Goal: Task Accomplishment & Management: Use online tool/utility

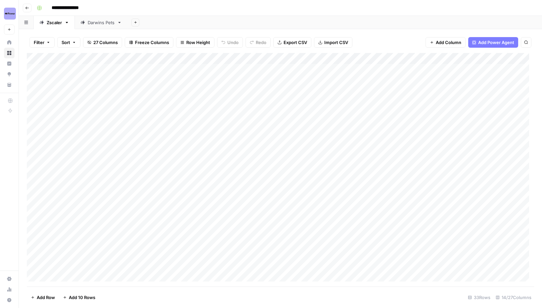
click at [93, 23] on div "Darwins Pets" at bounding box center [101, 22] width 27 height 7
click at [315, 69] on div "Add Column" at bounding box center [281, 92] width 508 height 78
click at [239, 70] on div "Add Column" at bounding box center [281, 92] width 508 height 78
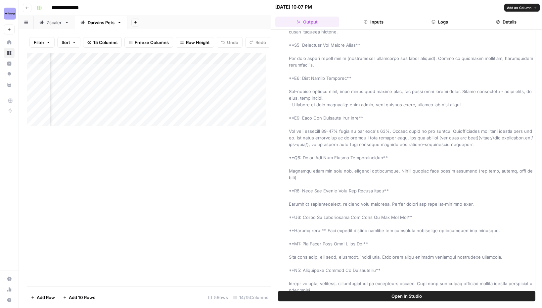
scroll to position [380, 0]
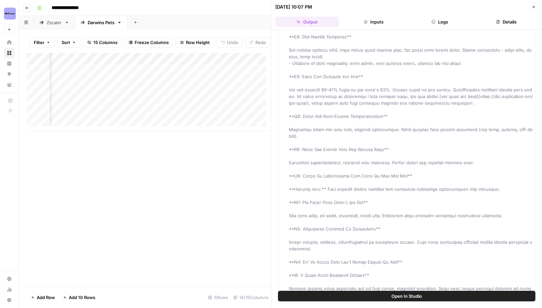
click at [200, 206] on div "Add Column" at bounding box center [149, 169] width 244 height 233
click at [533, 6] on icon "button" at bounding box center [534, 7] width 4 height 4
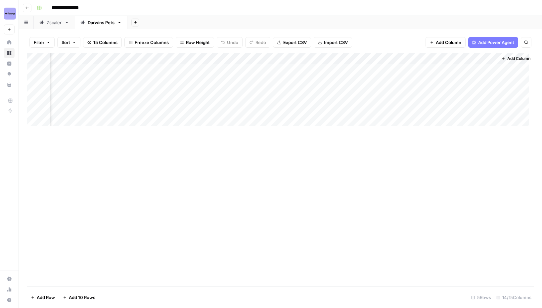
scroll to position [0, 471]
click at [298, 70] on div "Add Column" at bounding box center [281, 92] width 508 height 78
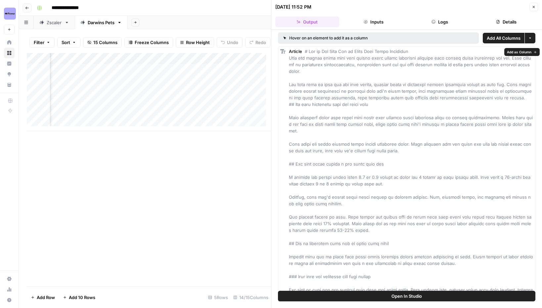
scroll to position [1, 0]
click at [535, 8] on icon "button" at bounding box center [534, 7] width 2 height 2
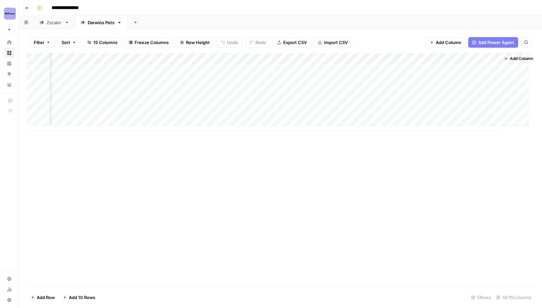
scroll to position [0, 471]
click at [298, 69] on div "Add Column" at bounding box center [281, 92] width 508 height 78
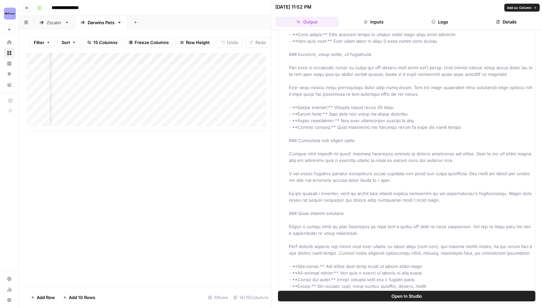
scroll to position [329, 0]
click at [498, 20] on icon "button" at bounding box center [498, 22] width 4 height 4
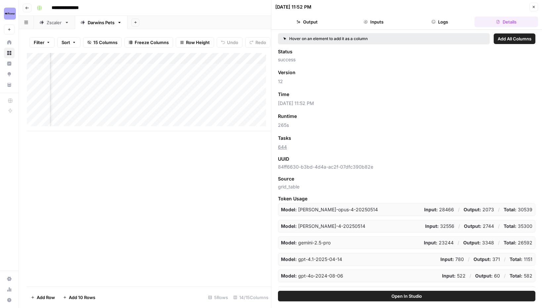
click at [533, 7] on icon "button" at bounding box center [534, 7] width 4 height 4
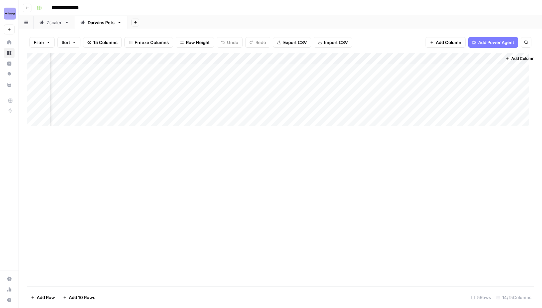
scroll to position [0, 471]
click at [366, 69] on div "Add Column" at bounding box center [281, 92] width 508 height 78
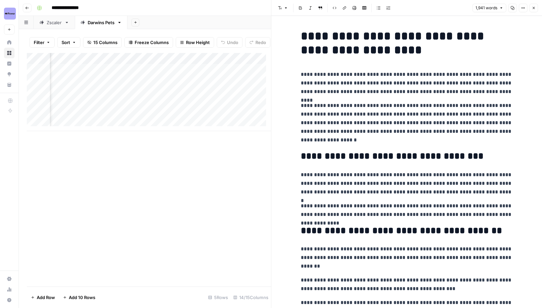
click at [216, 170] on div "Add Column" at bounding box center [149, 169] width 244 height 233
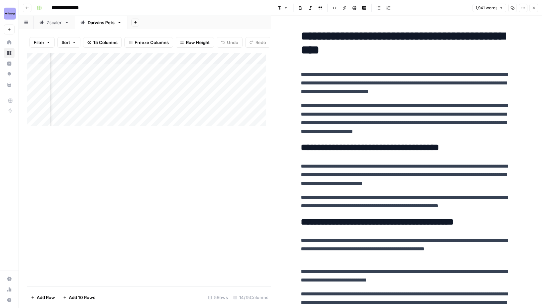
click at [224, 85] on div "Add Column" at bounding box center [149, 92] width 244 height 78
click at [240, 85] on div "Add Column" at bounding box center [149, 92] width 244 height 78
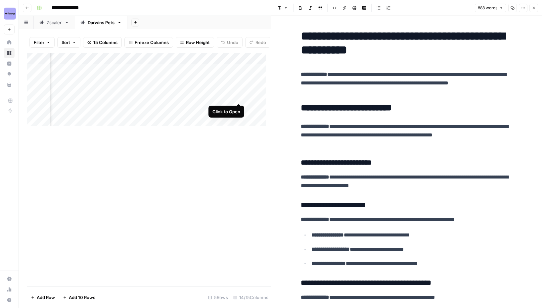
click at [238, 98] on div "Add Column" at bounding box center [149, 92] width 244 height 78
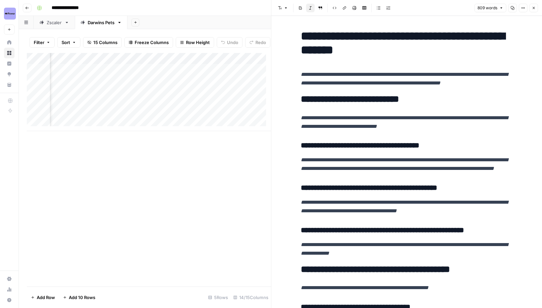
scroll to position [0, 734]
click at [103, 96] on div "Add Column" at bounding box center [149, 92] width 244 height 78
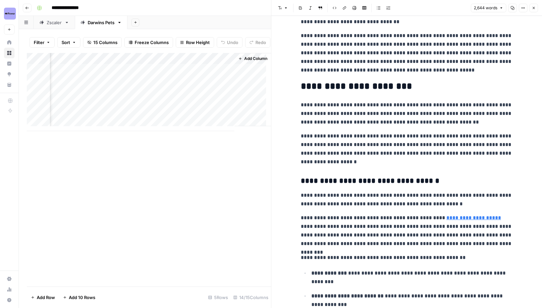
scroll to position [85, 0]
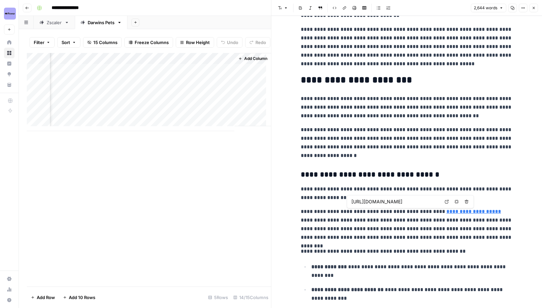
click at [447, 213] on link "**********" at bounding box center [474, 211] width 55 height 5
click at [447, 202] on icon at bounding box center [447, 202] width 4 height 4
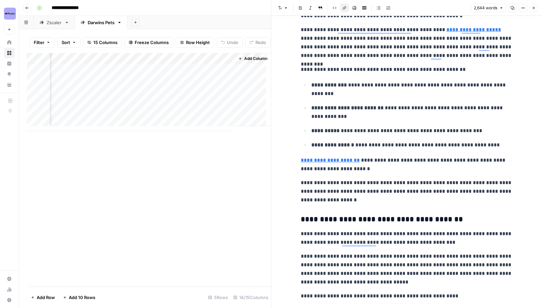
scroll to position [0, 0]
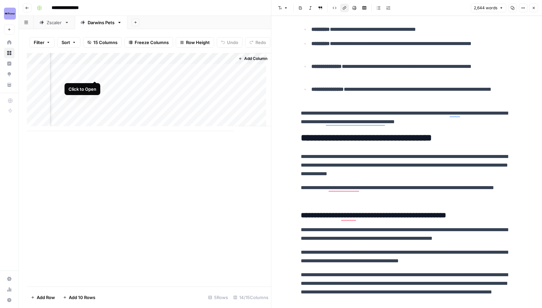
click at [94, 73] on div "Add Column" at bounding box center [149, 92] width 244 height 78
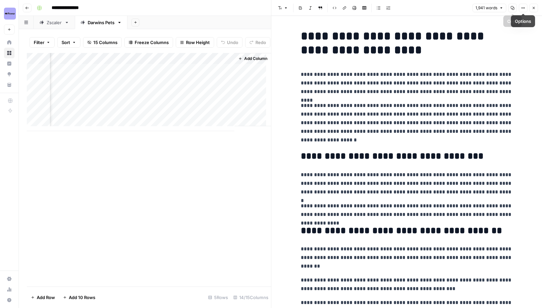
click at [515, 9] on icon "button" at bounding box center [513, 8] width 4 height 4
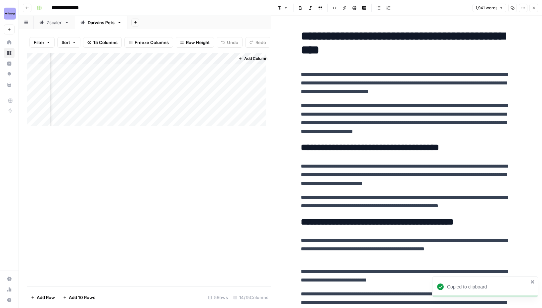
click at [49, 23] on div "Zscaler" at bounding box center [54, 22] width 15 height 7
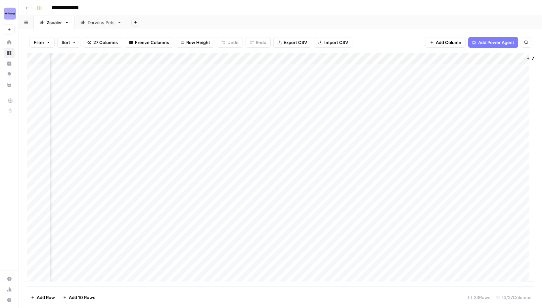
scroll to position [0, 650]
click at [367, 69] on div "Add Column" at bounding box center [281, 169] width 508 height 233
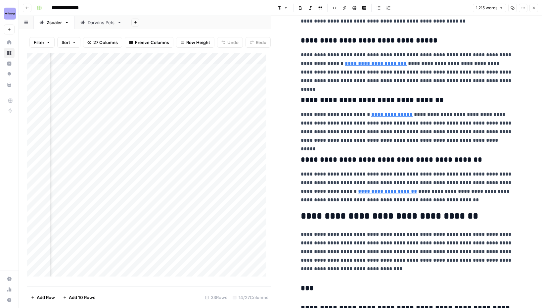
scroll to position [1056, 0]
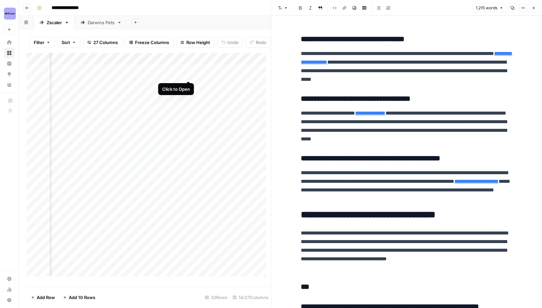
click at [187, 74] on div "Add Column" at bounding box center [149, 167] width 244 height 229
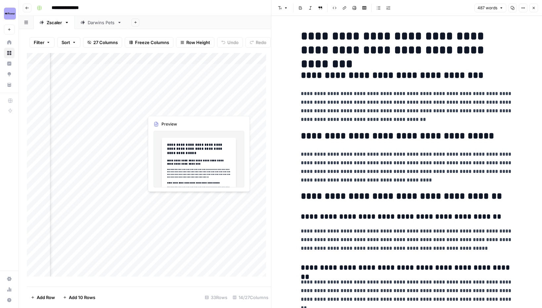
click at [186, 107] on div "Add Column" at bounding box center [149, 167] width 244 height 229
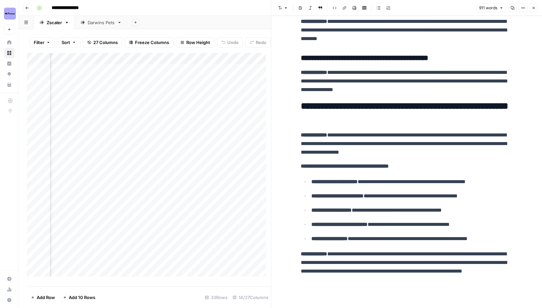
scroll to position [1194, 0]
click at [102, 20] on div "Darwins Pets" at bounding box center [101, 22] width 27 height 7
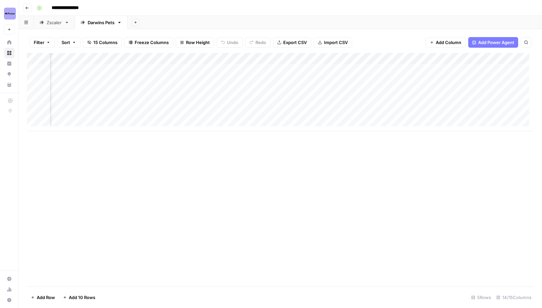
scroll to position [0, 179]
click at [297, 91] on div "Add Column" at bounding box center [281, 92] width 508 height 78
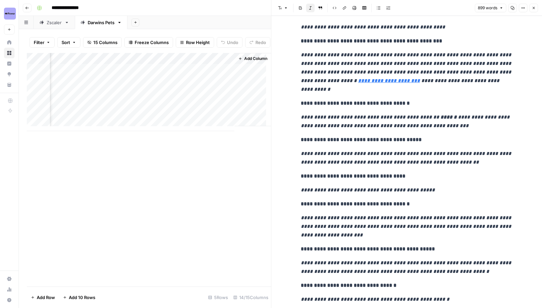
scroll to position [0, 734]
click at [151, 97] on div "Add Column" at bounding box center [149, 92] width 244 height 78
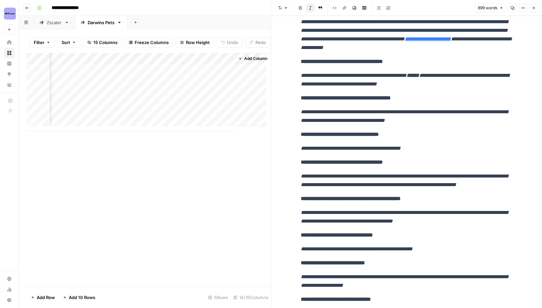
click at [76, 97] on div "Add Column" at bounding box center [149, 92] width 244 height 78
click at [95, 97] on div "Add Column" at bounding box center [149, 92] width 244 height 78
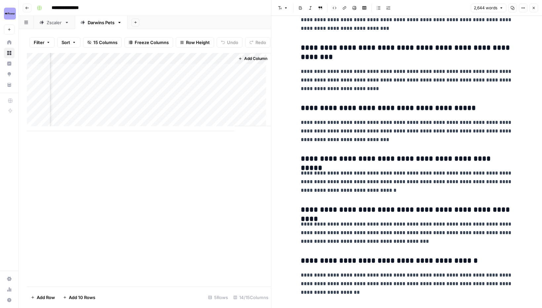
scroll to position [3032, 0]
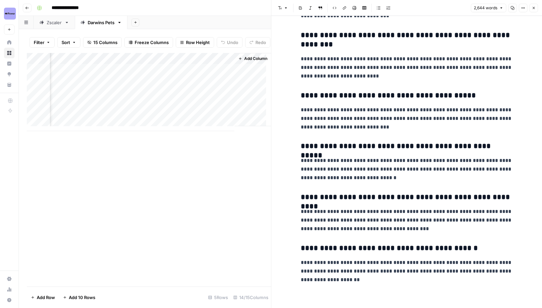
click at [130, 97] on div "Add Column" at bounding box center [149, 92] width 244 height 78
click at [188, 97] on div "Add Column" at bounding box center [149, 92] width 244 height 78
click at [135, 95] on div "Add Column" at bounding box center [149, 92] width 244 height 78
click at [137, 99] on div "Add Column" at bounding box center [149, 92] width 244 height 78
click at [137, 99] on body "**********" at bounding box center [271, 154] width 542 height 308
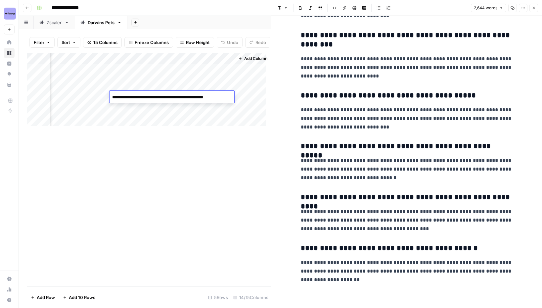
click at [189, 167] on div "Add Column" at bounding box center [149, 169] width 244 height 233
click at [185, 94] on div "Add Column" at bounding box center [149, 92] width 244 height 78
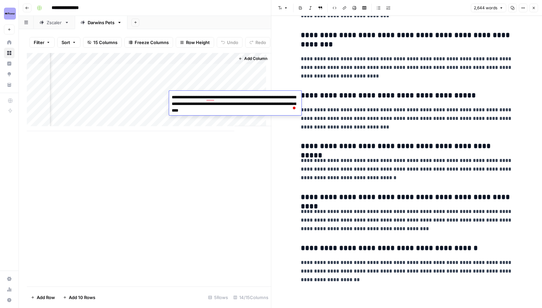
click at [187, 154] on div "Add Column" at bounding box center [149, 169] width 244 height 233
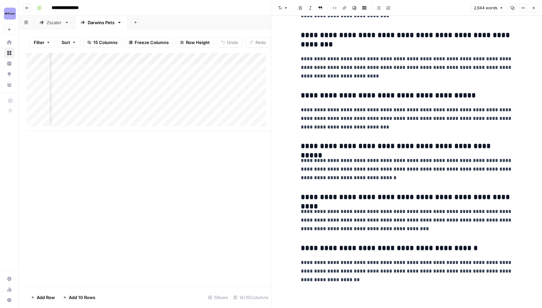
scroll to position [0, 499]
click at [133, 86] on div "Add Column" at bounding box center [149, 92] width 244 height 78
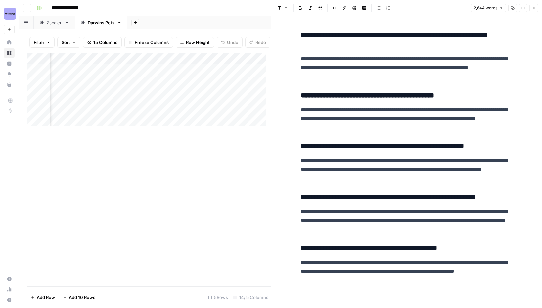
click at [160, 85] on div "Add Column" at bounding box center [149, 92] width 244 height 78
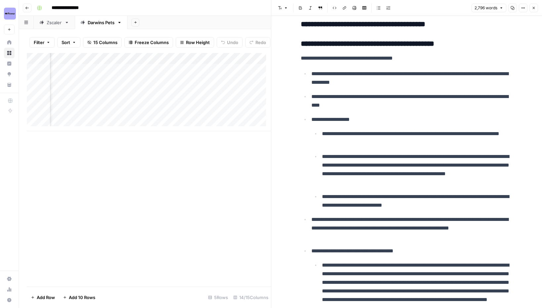
scroll to position [5013, 0]
